Goal: Task Accomplishment & Management: Complete application form

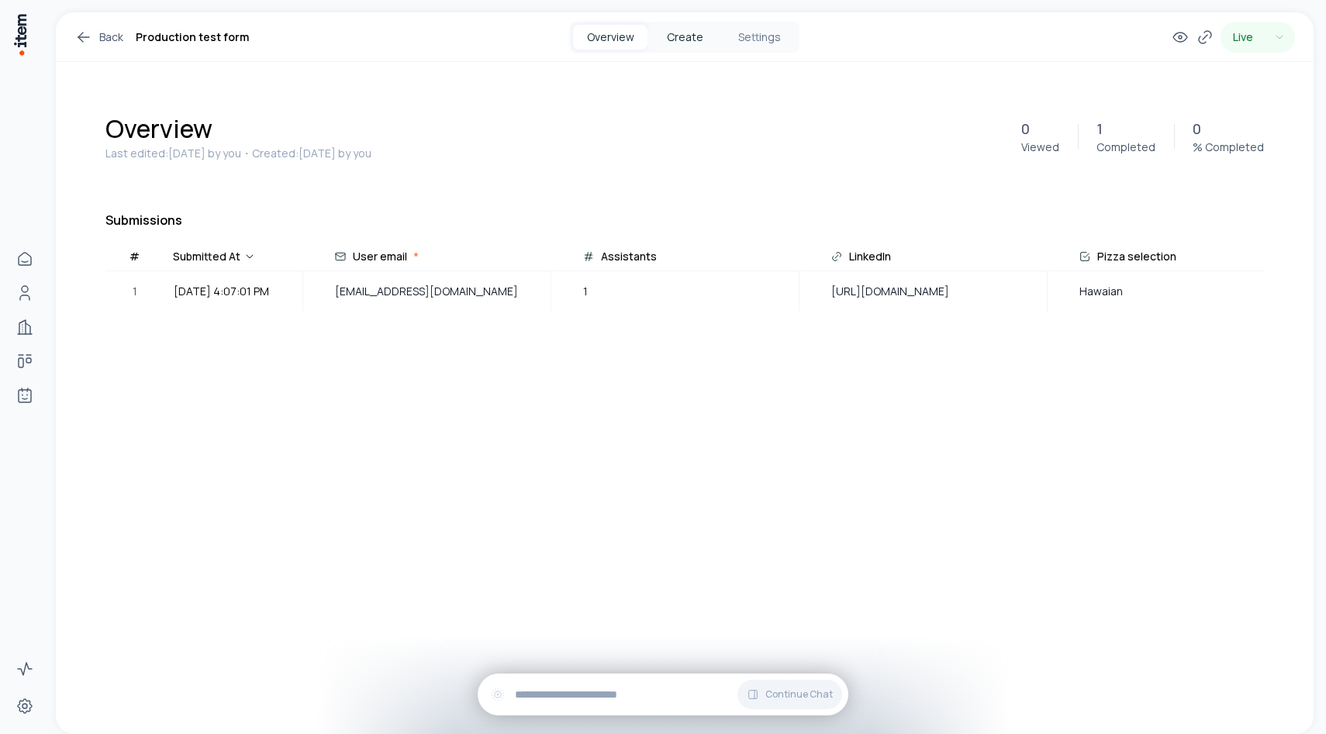
click at [679, 45] on button "Create" at bounding box center [684, 37] width 74 height 25
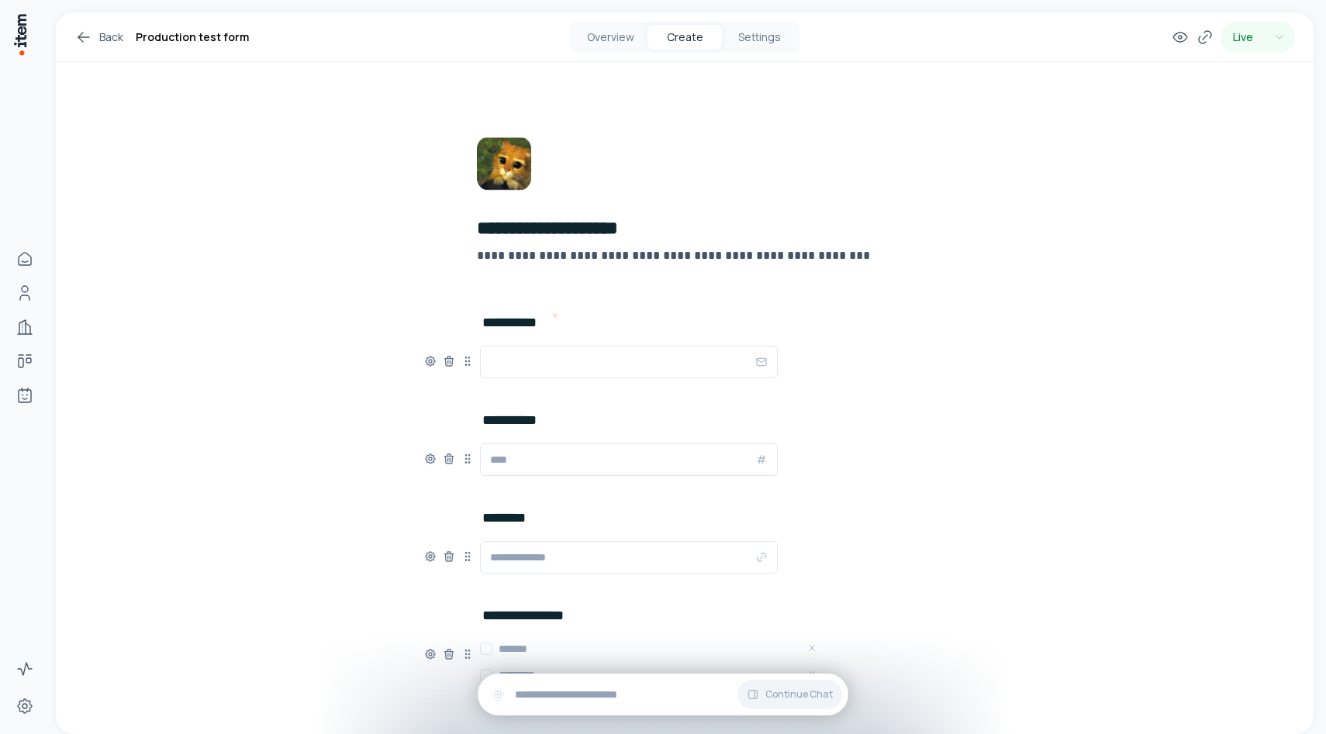
scroll to position [216, 0]
